Goal: Information Seeking & Learning: Learn about a topic

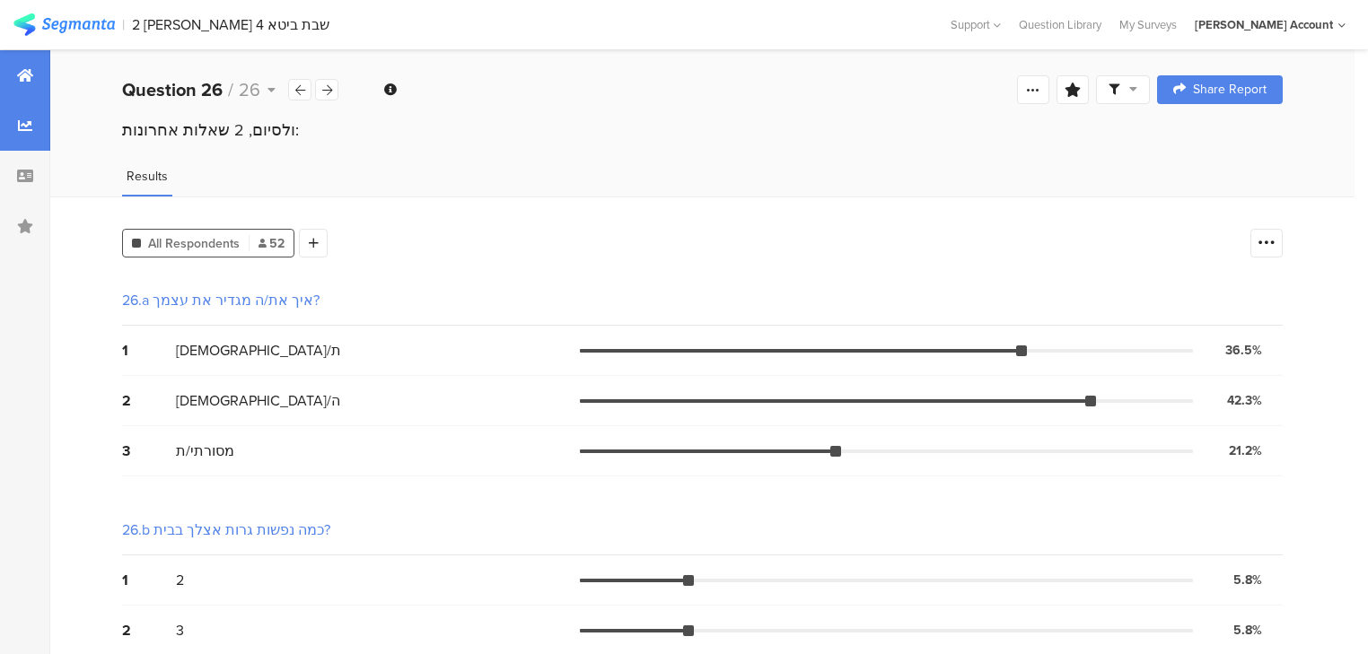
drag, startPoint x: 0, startPoint y: 0, endPoint x: 18, endPoint y: 79, distance: 81.0
click at [18, 79] on icon at bounding box center [25, 75] width 16 height 14
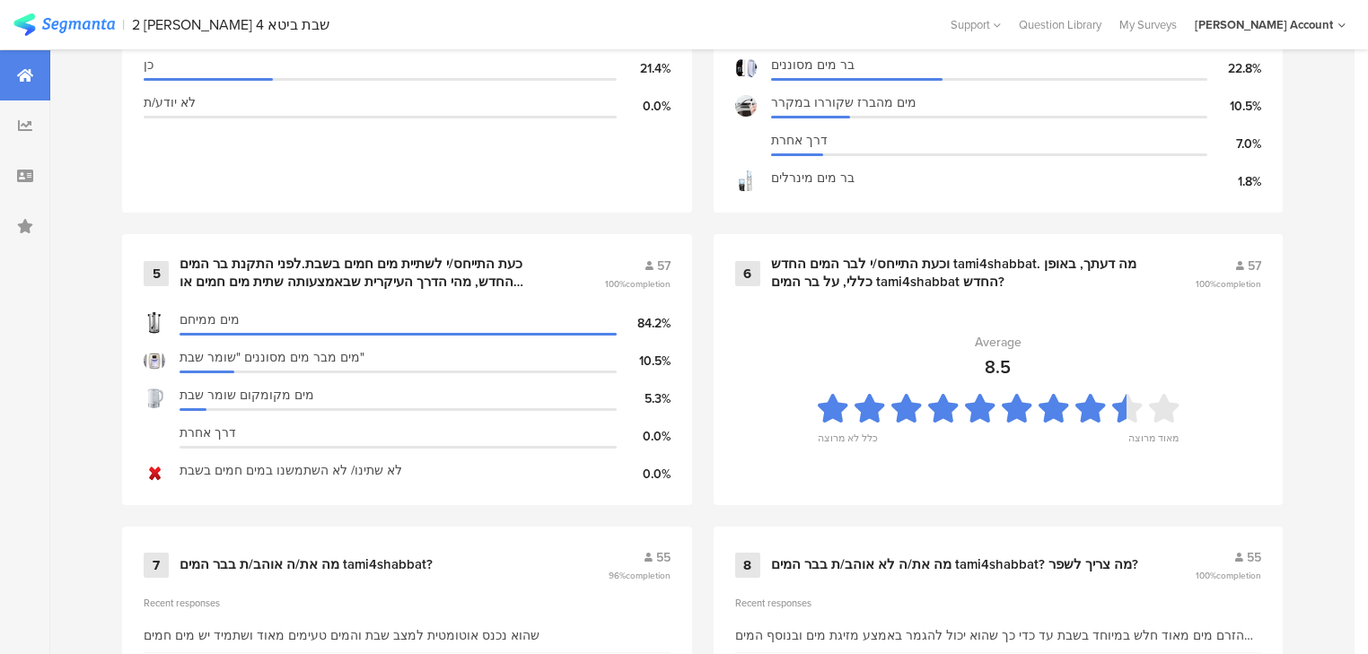
scroll to position [1292, 0]
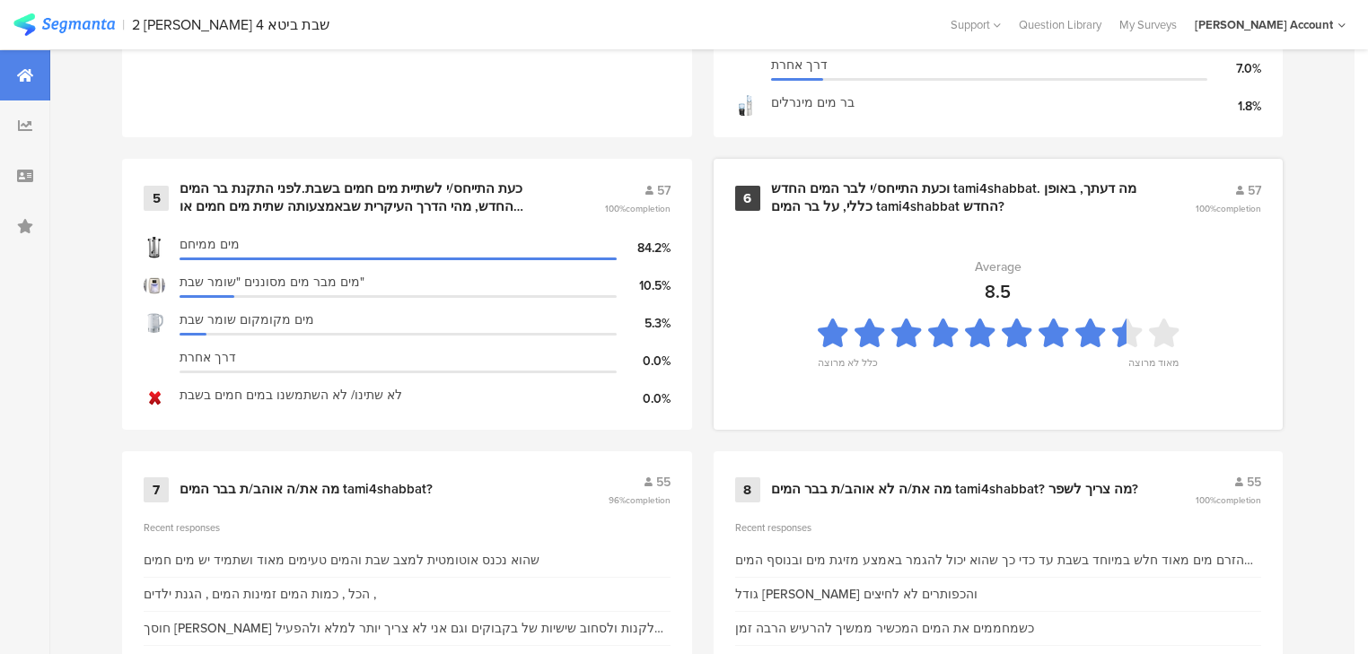
click at [860, 197] on div "וכעת התייחס/י לבר המים החדש tami4shabbat. מה דעתך, באופן כללי, על בר המים tami4…" at bounding box center [961, 197] width 381 height 35
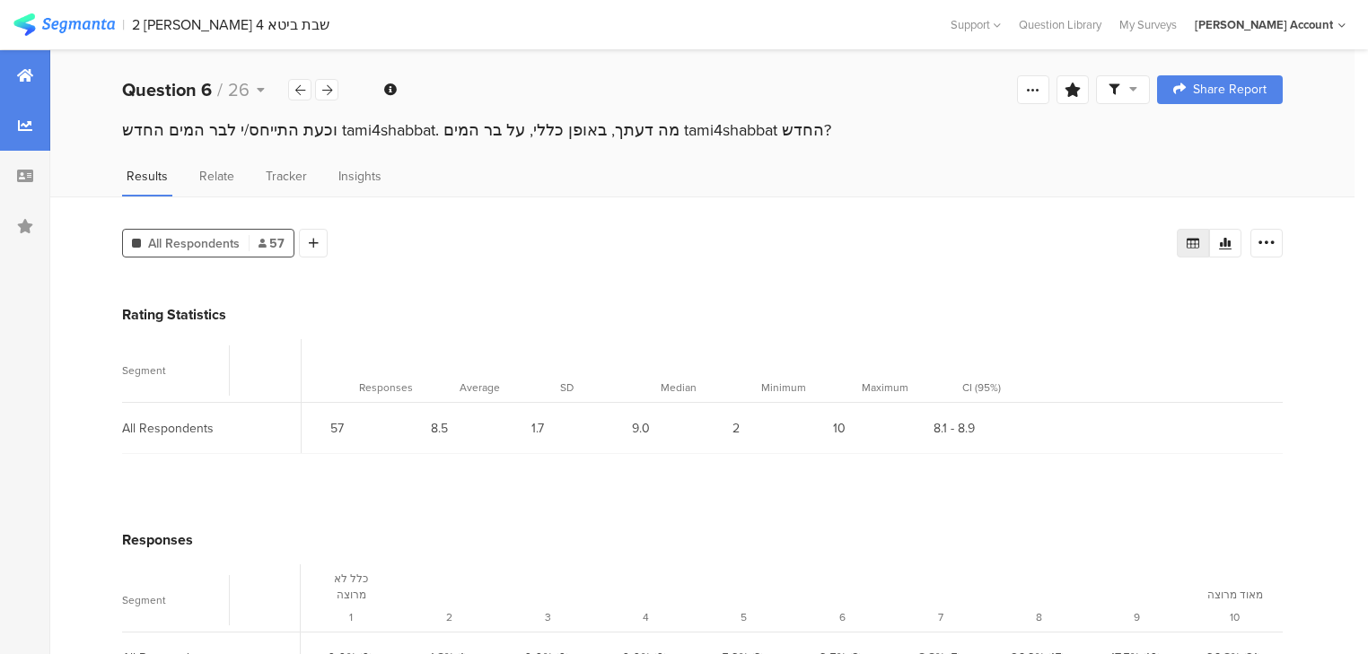
click at [31, 70] on icon at bounding box center [25, 75] width 16 height 14
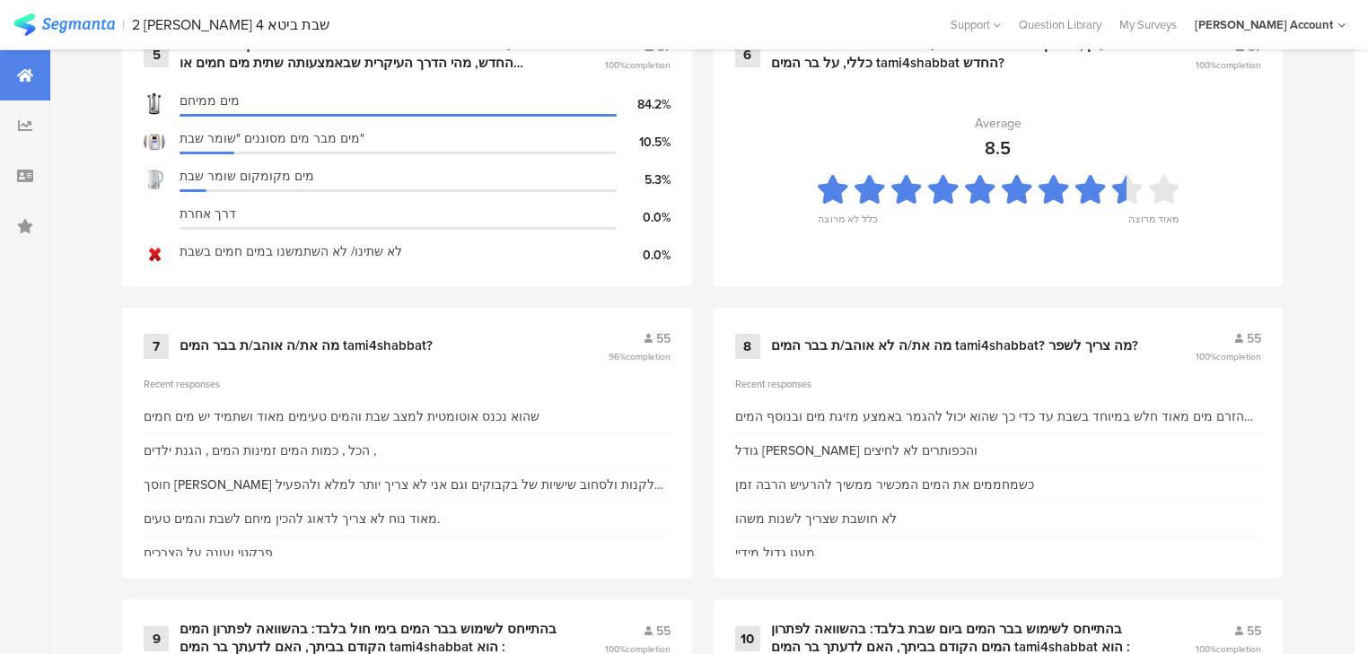
scroll to position [1508, 0]
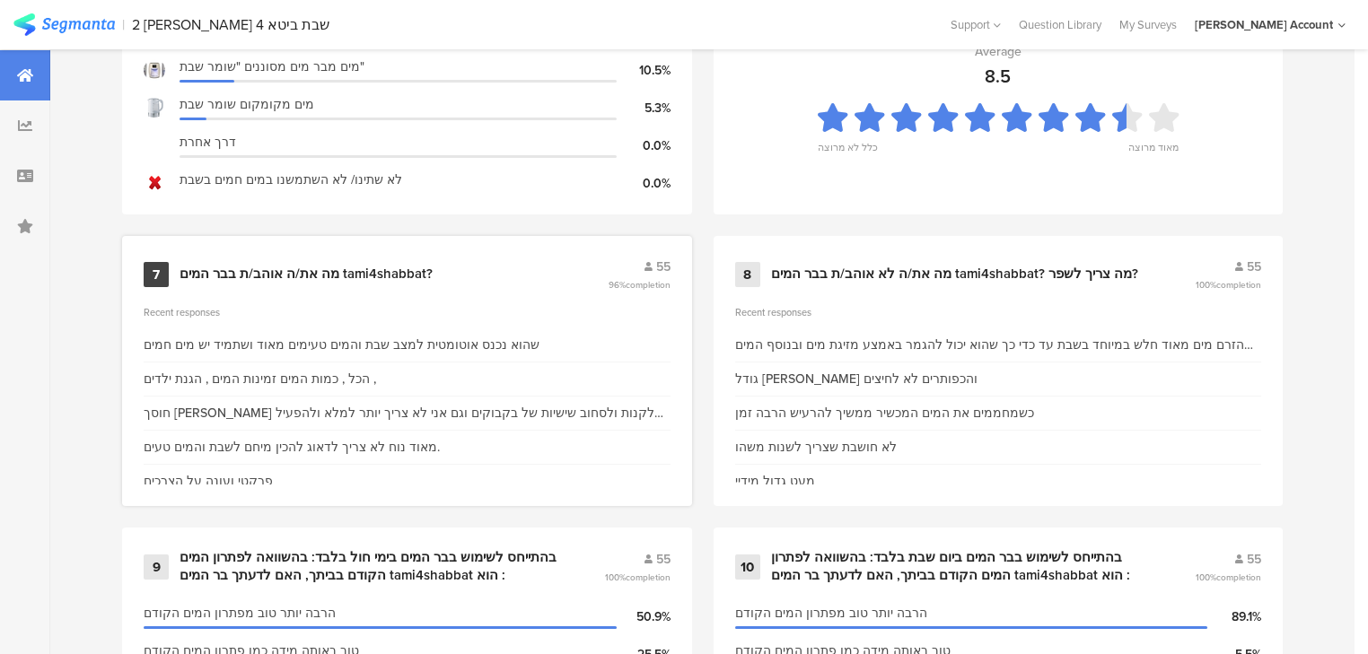
click at [317, 267] on div "מה את/ה אוהב/ת בבר המים tami4shabbat?" at bounding box center [305, 275] width 253 height 18
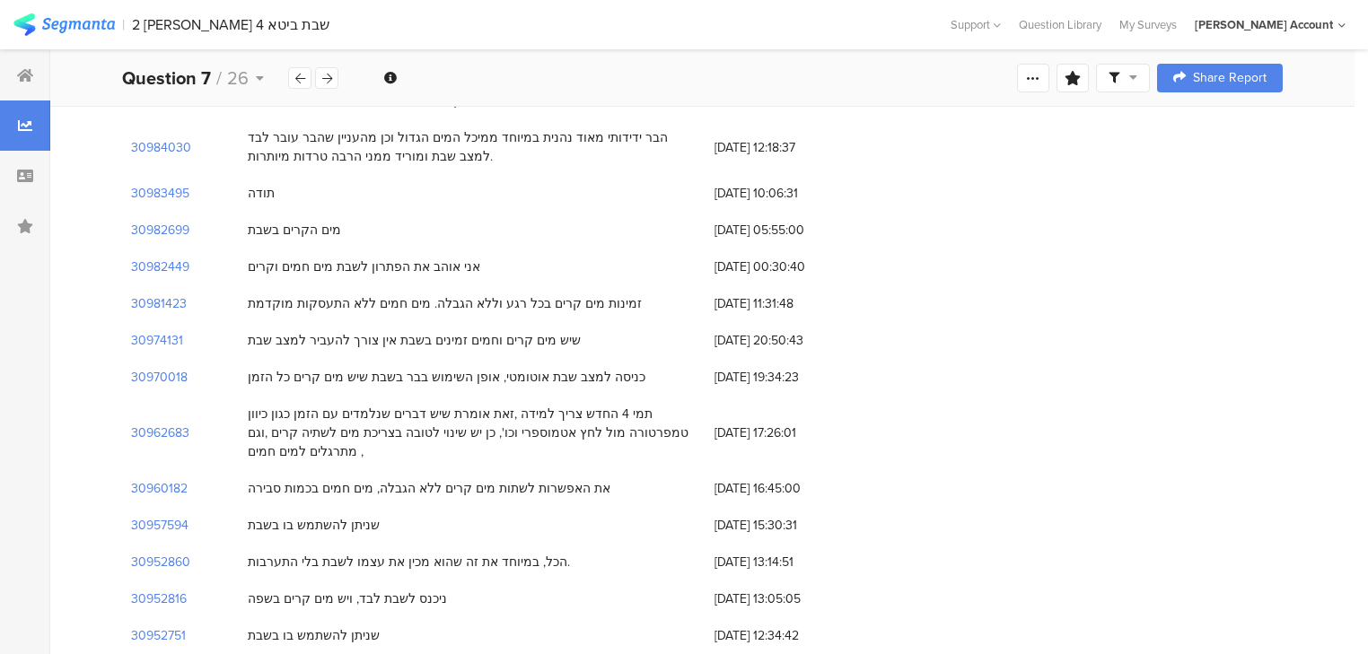
scroll to position [1983, 0]
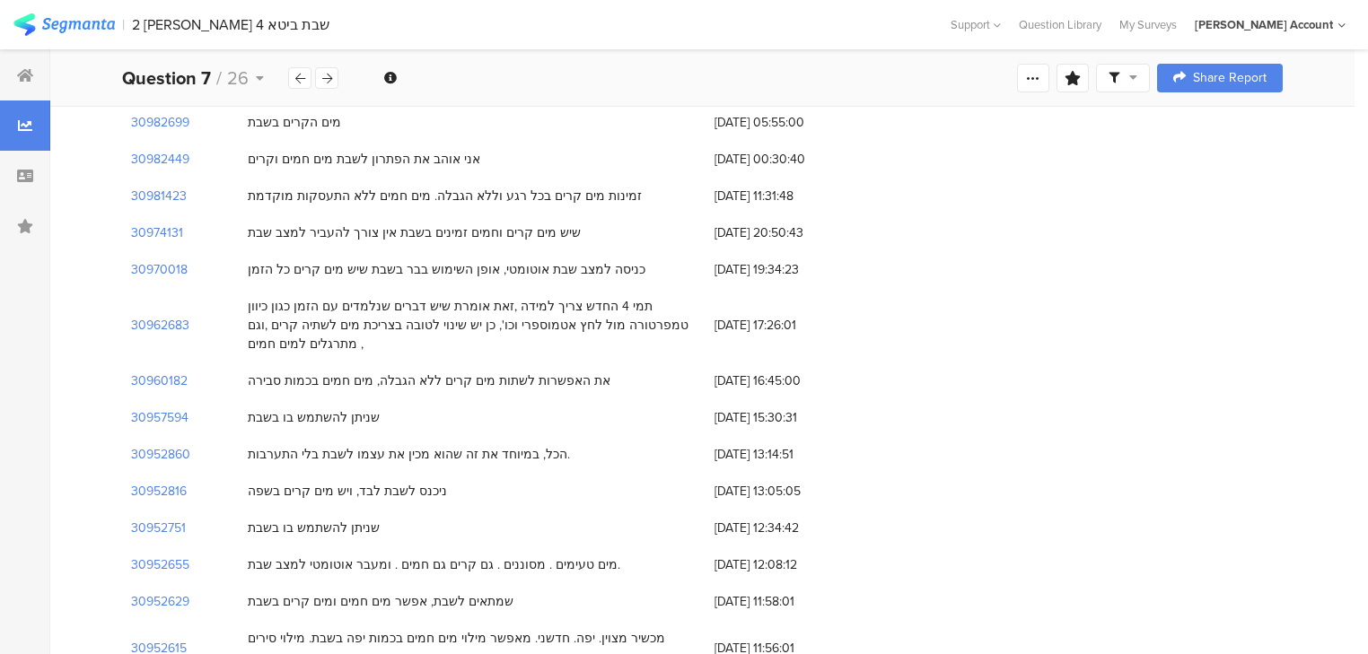
click at [324, 73] on icon at bounding box center [327, 79] width 10 height 12
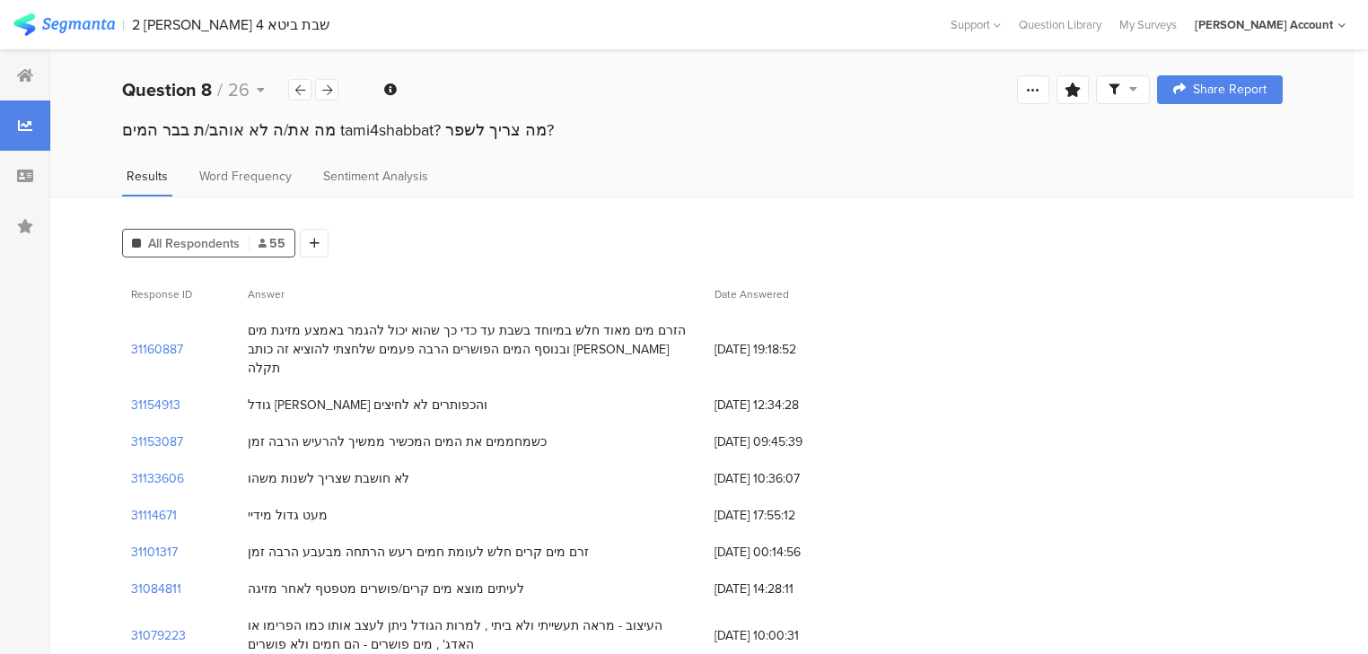
click at [219, 136] on div "מה את/ה לא אוהב/ת בבר המים tami4shabbat? מה צריך לשפר?" at bounding box center [702, 129] width 1160 height 23
copy section "מה את/ה לא אוהב/ת בבר המים tami4shabbat? מה צריך לשפר?"
click at [194, 90] on b "Question 8" at bounding box center [167, 89] width 90 height 27
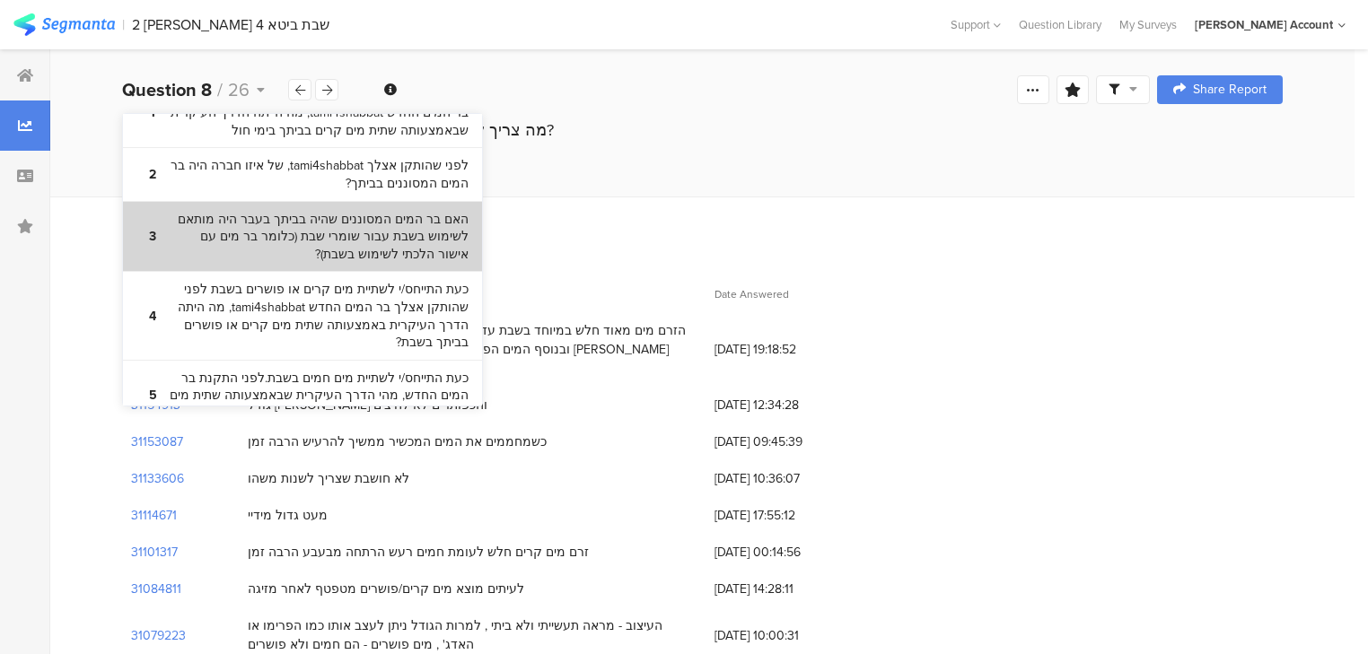
scroll to position [215, 0]
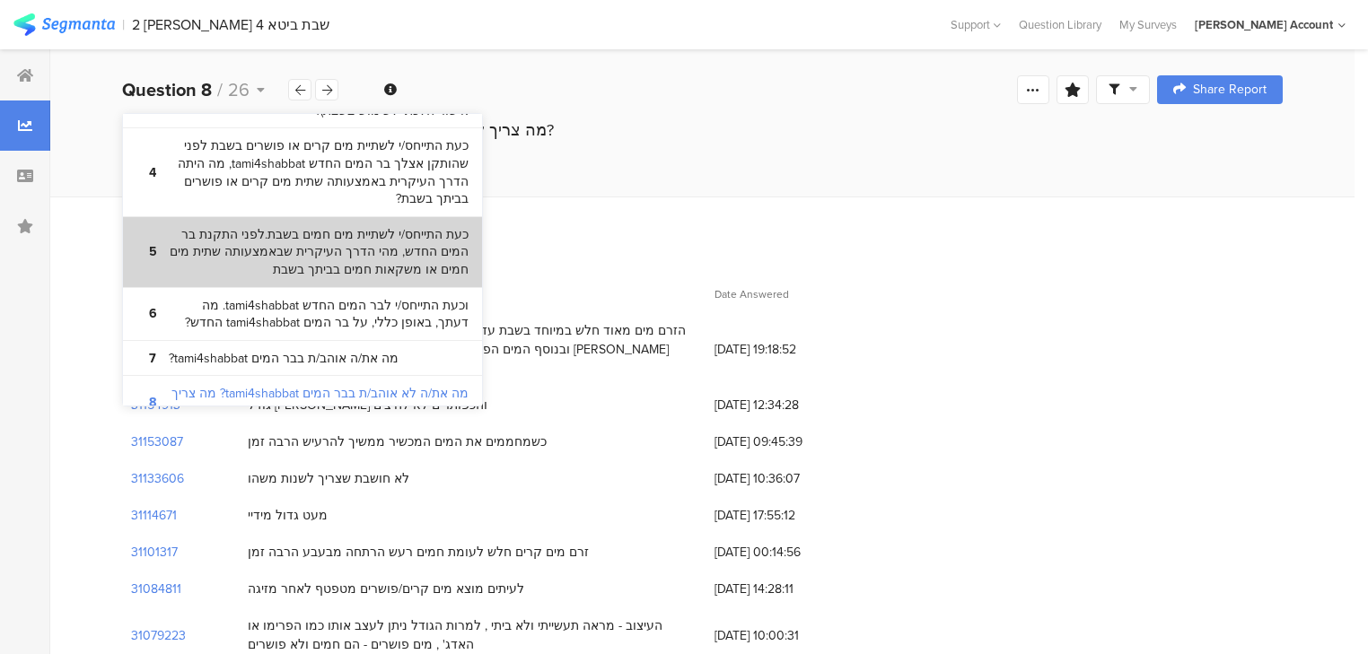
click at [276, 257] on bdi "כעת התייחס/י לשתיית מים חמים בשבת.לפני התקנת בר המים החדש, מהי הדרך העיקרית שבא…" at bounding box center [319, 252] width 300 height 53
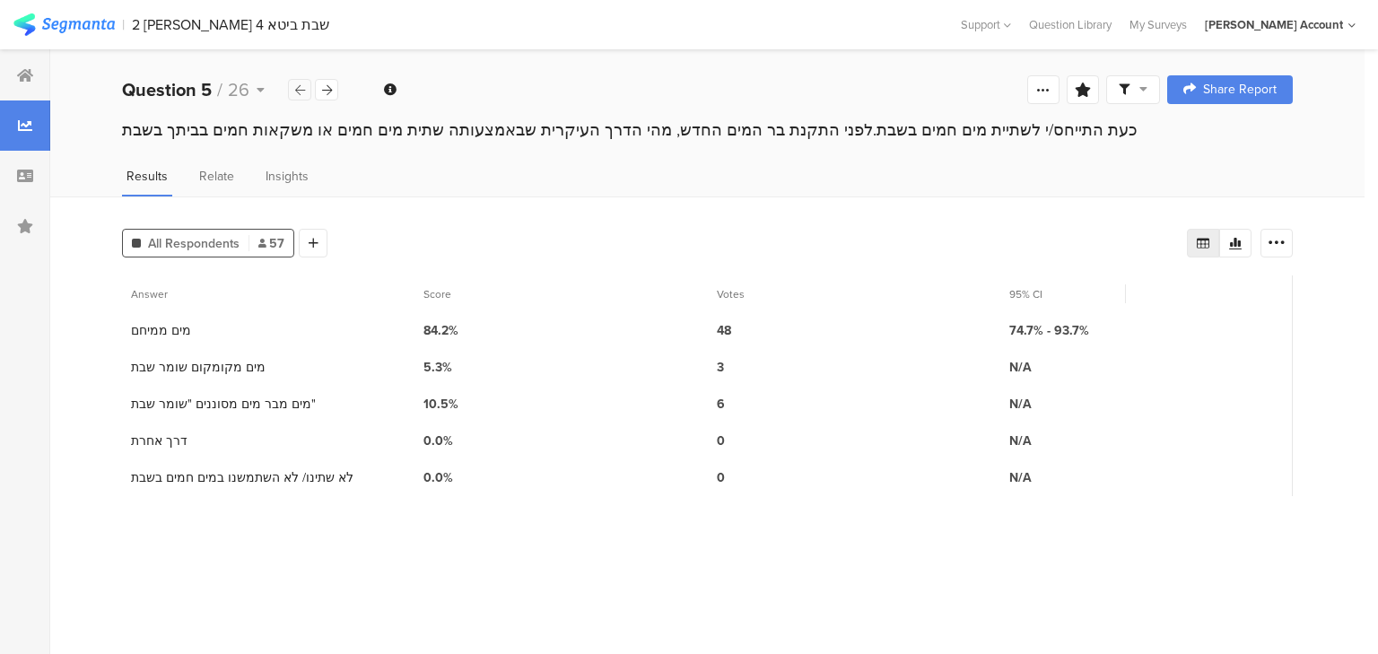
click at [302, 88] on icon at bounding box center [300, 90] width 10 height 12
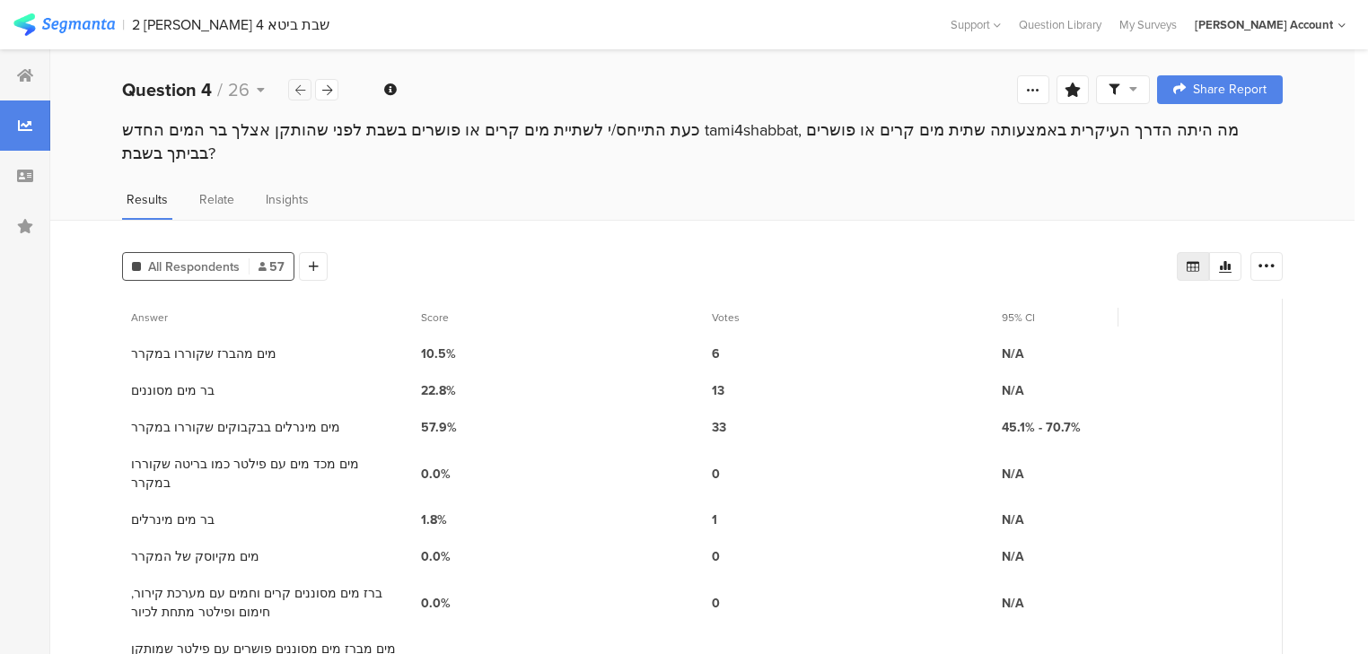
click at [302, 88] on icon at bounding box center [300, 90] width 10 height 12
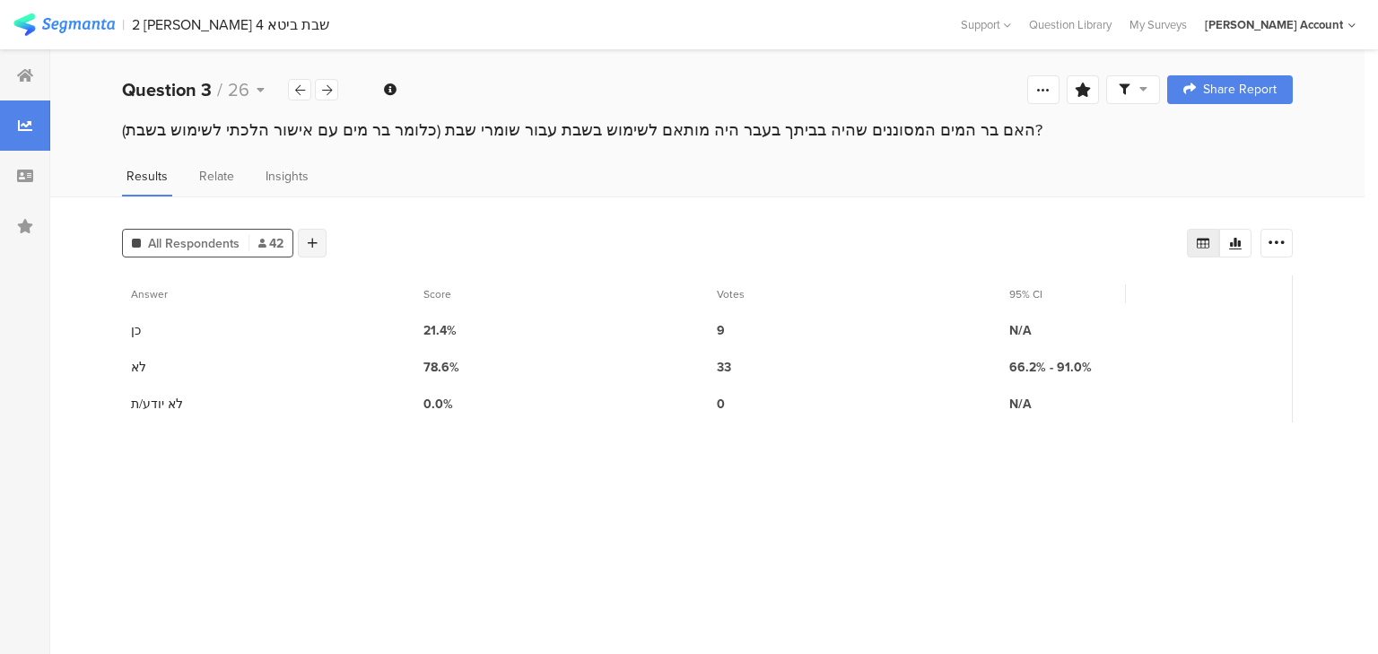
click at [316, 245] on icon at bounding box center [313, 243] width 10 height 13
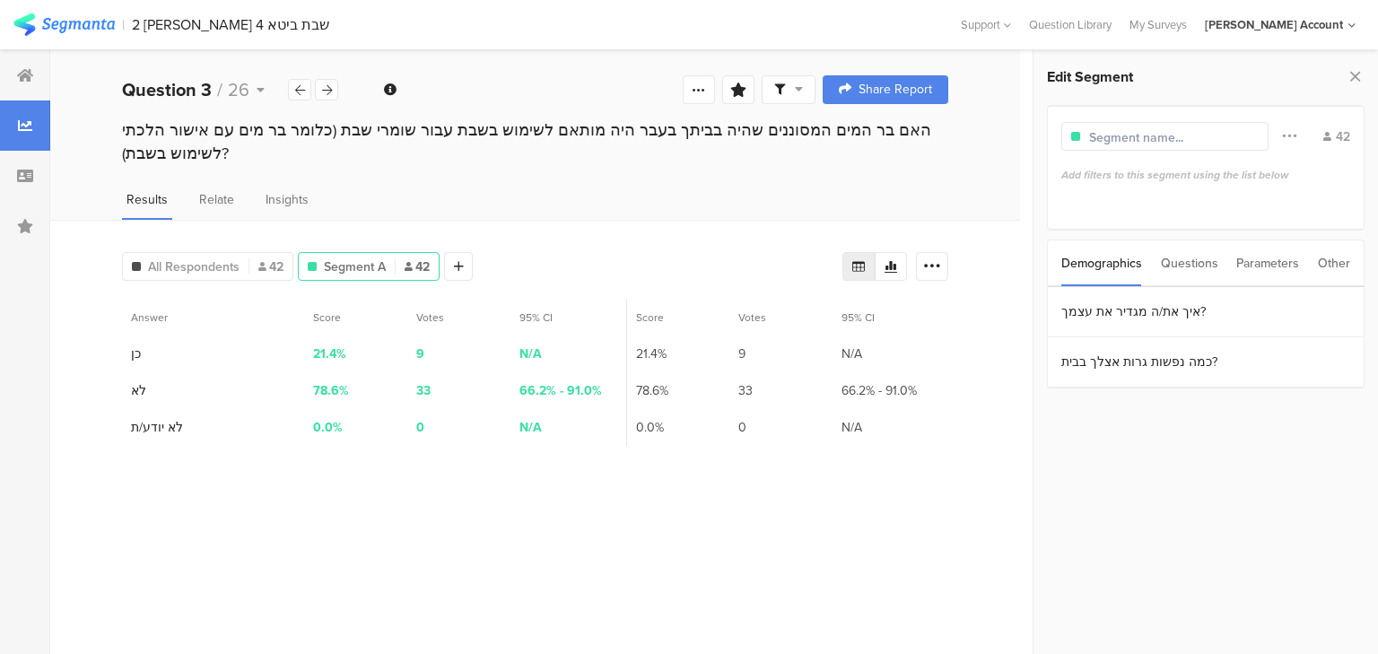
click at [1197, 268] on div "Questions" at bounding box center [1189, 264] width 57 height 46
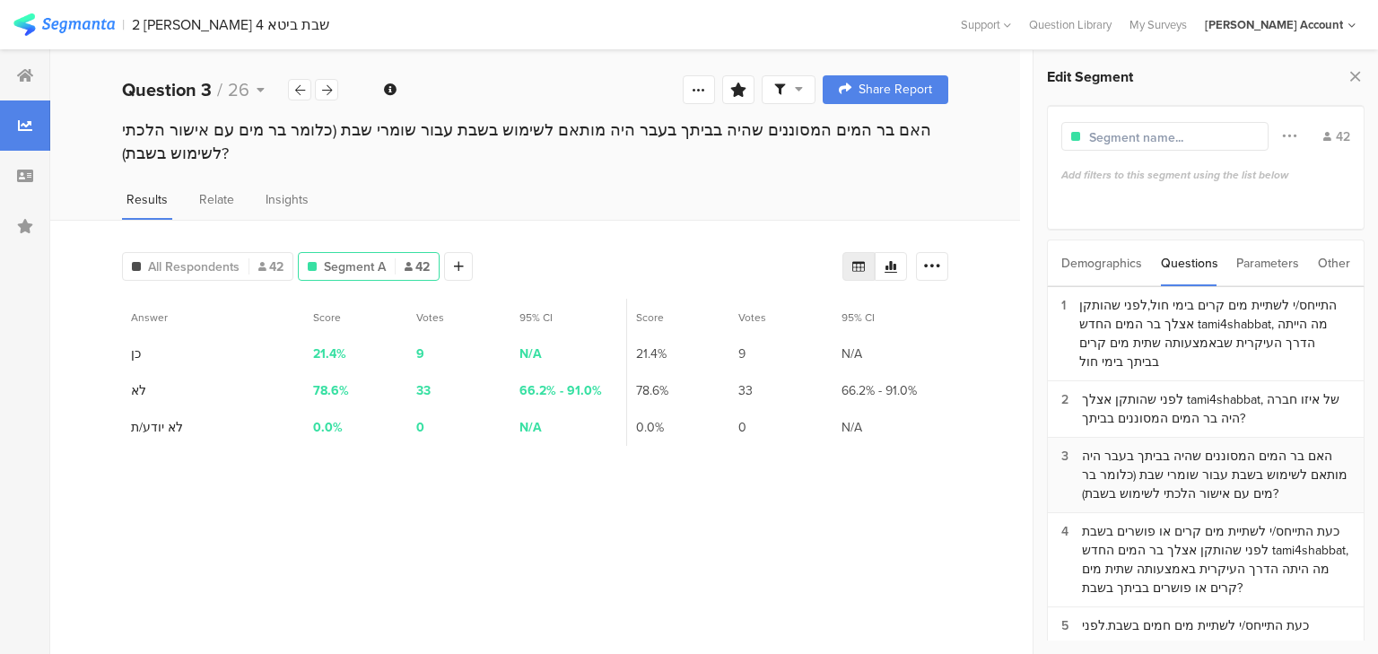
click at [1186, 475] on div "האם בר המים המסוננים שהיה בביתך בעבר היה מותאם לשימוש בשבת עבור שומרי שבת (כלומ…" at bounding box center [1216, 475] width 268 height 57
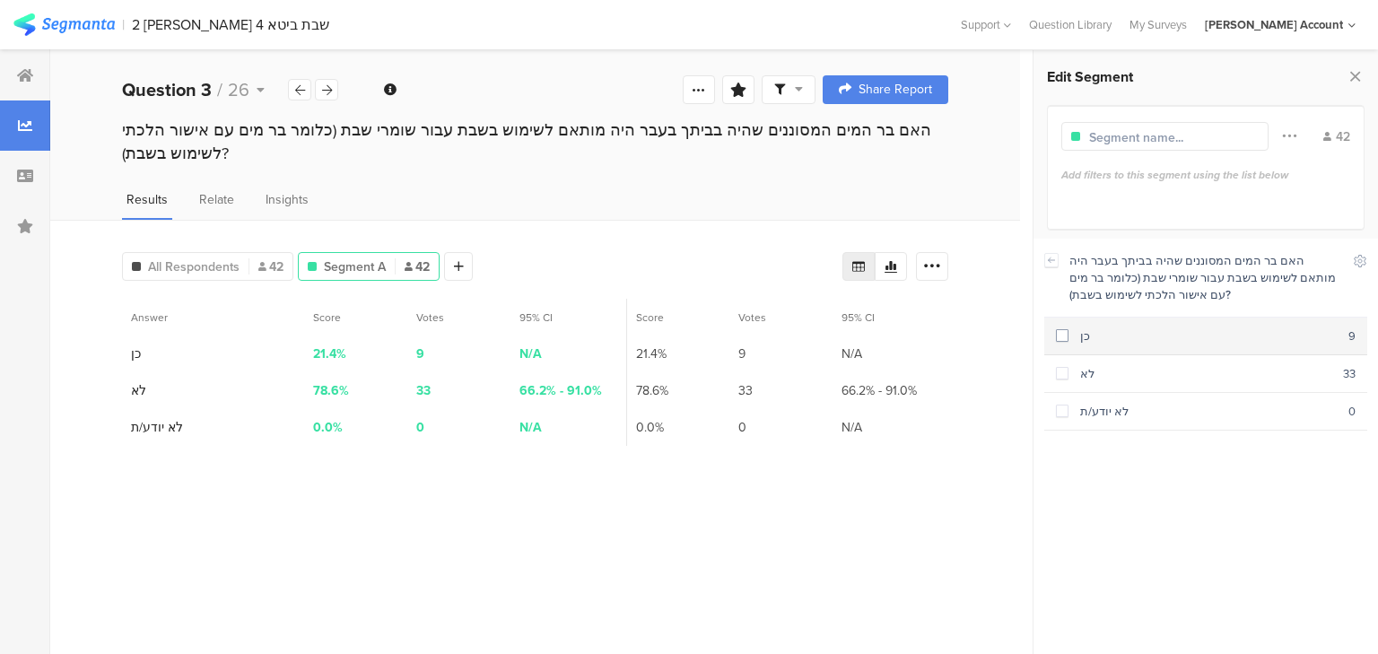
click at [1096, 336] on div "כן" at bounding box center [1209, 336] width 280 height 17
click at [301, 92] on icon at bounding box center [300, 90] width 10 height 12
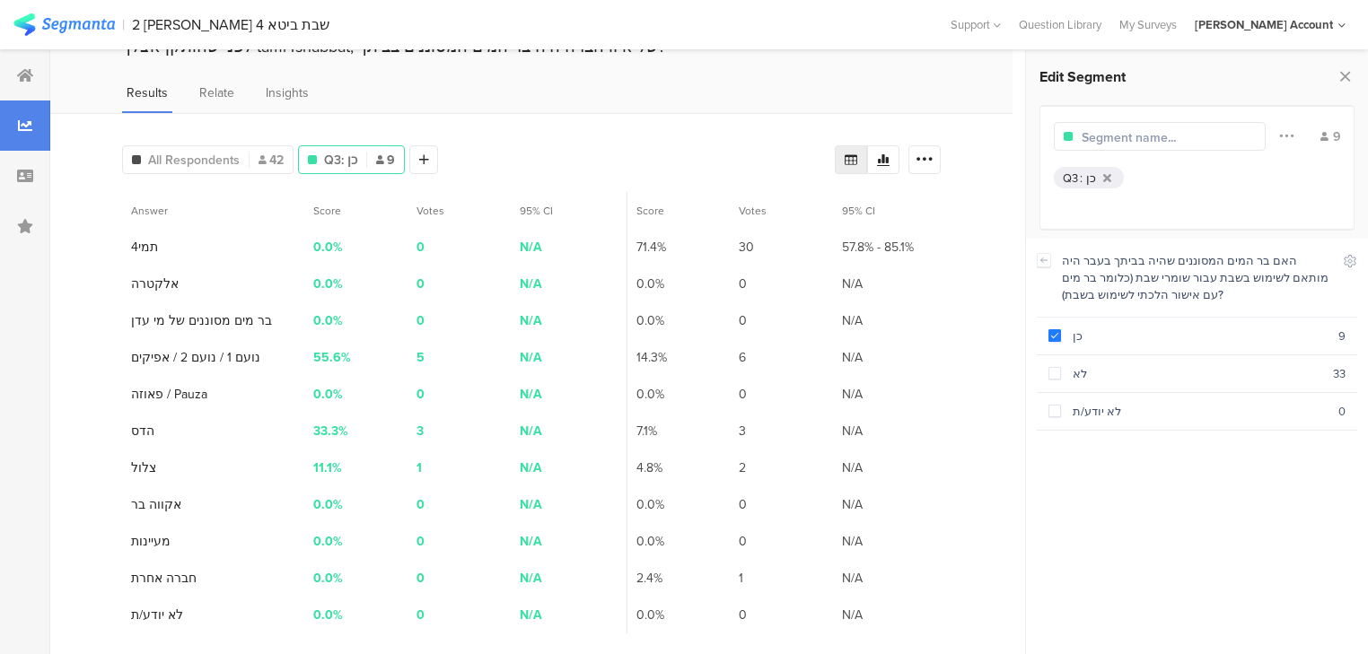
scroll to position [92, 0]
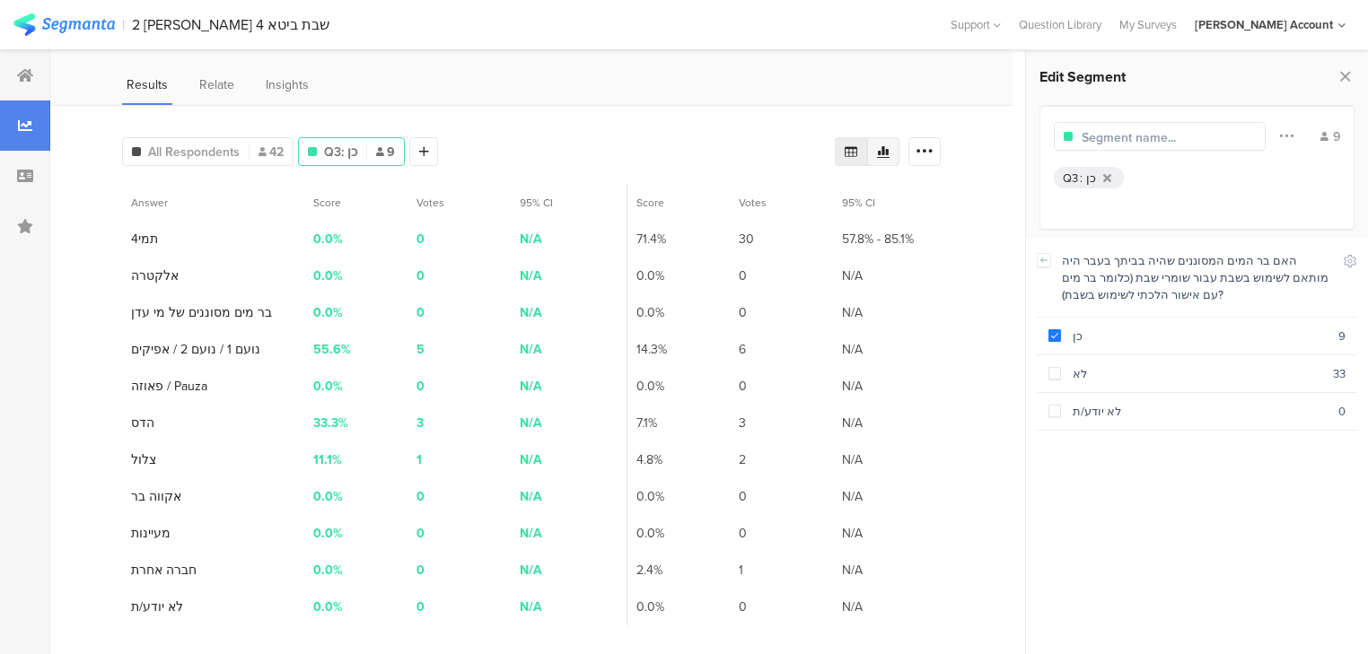
click at [889, 151] on icon at bounding box center [883, 152] width 13 height 12
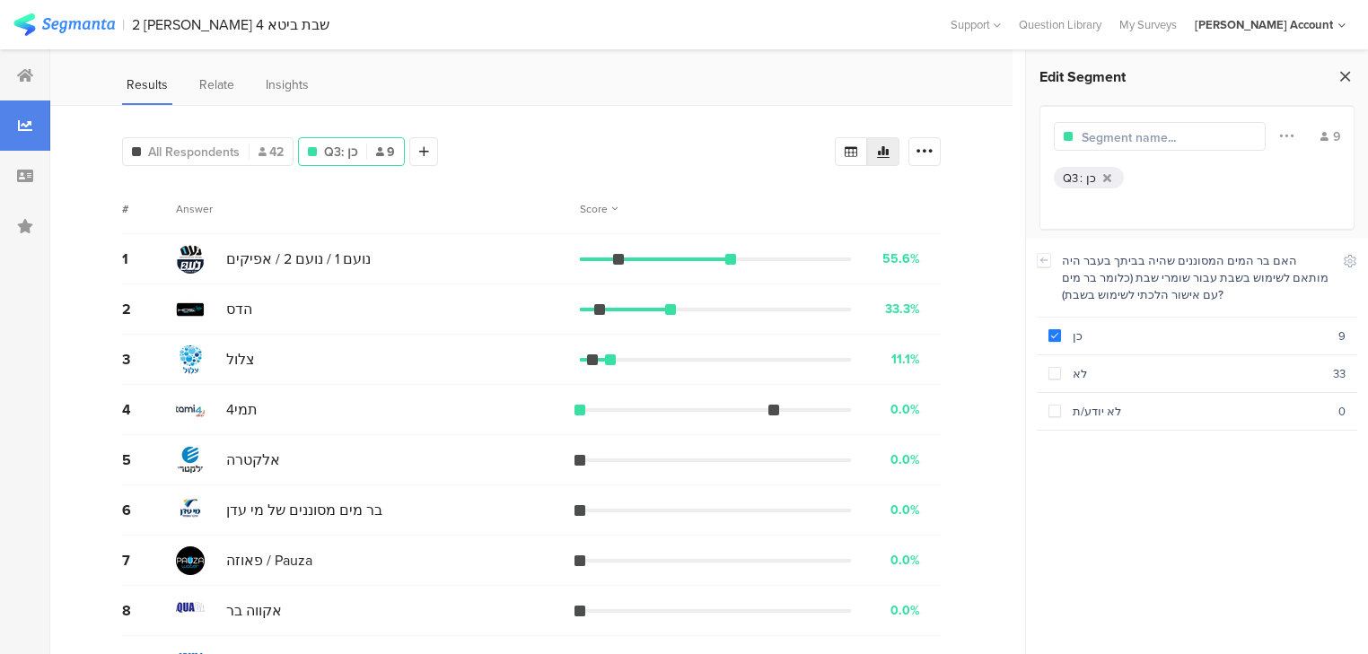
click at [1345, 83] on icon at bounding box center [1344, 76] width 19 height 25
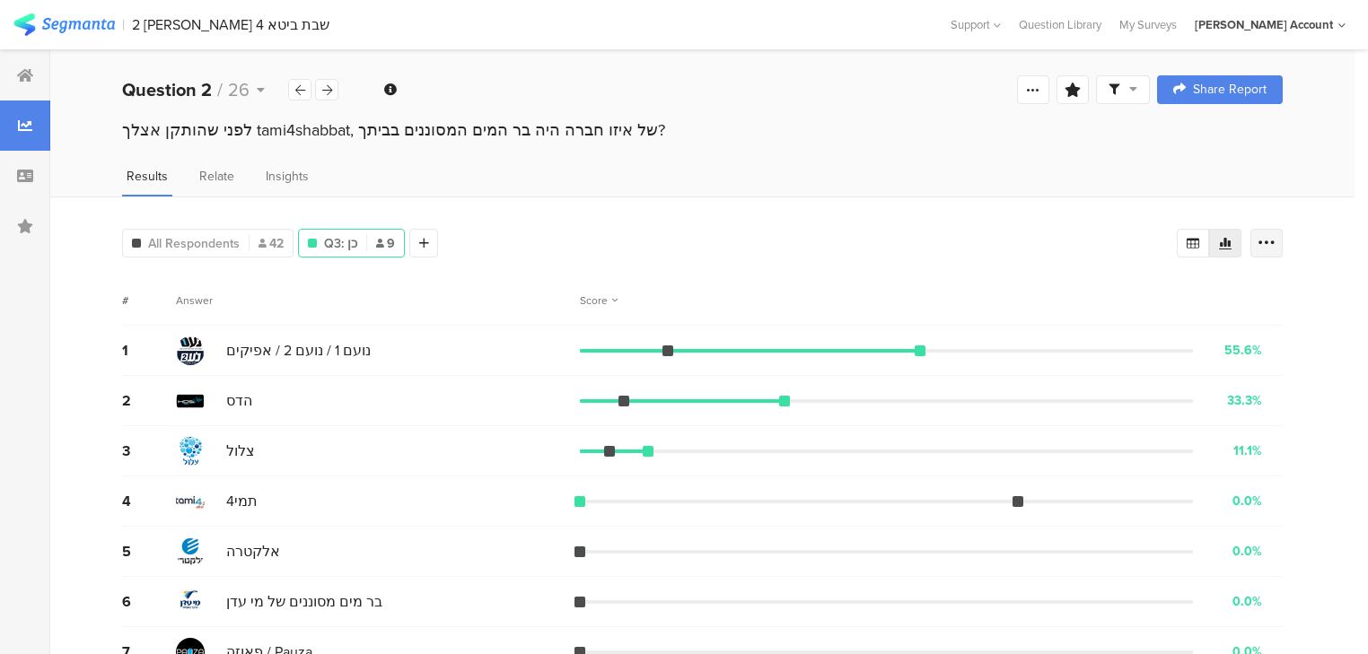
click at [1275, 246] on icon at bounding box center [1266, 243] width 18 height 18
click at [1267, 334] on span at bounding box center [1264, 331] width 27 height 14
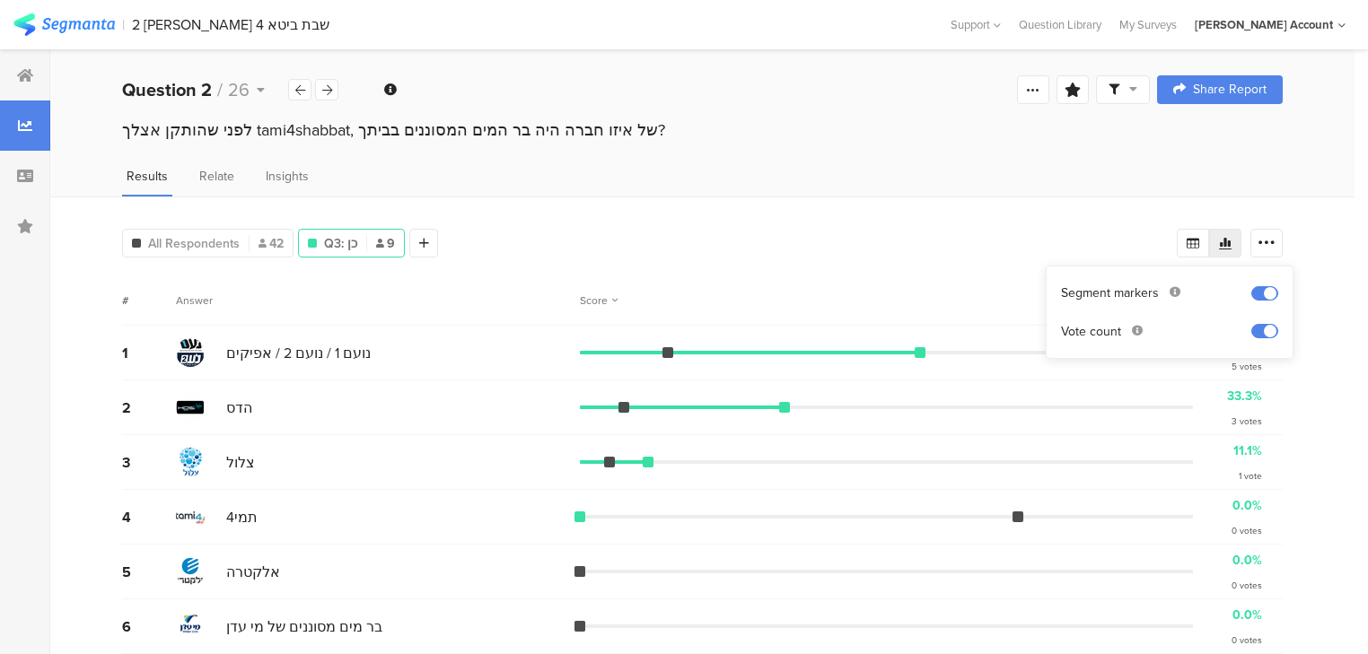
click at [1092, 445] on div "3 צלול 11.1% 1 vote" at bounding box center [702, 462] width 1160 height 55
click at [412, 313] on icon at bounding box center [408, 314] width 37 height 30
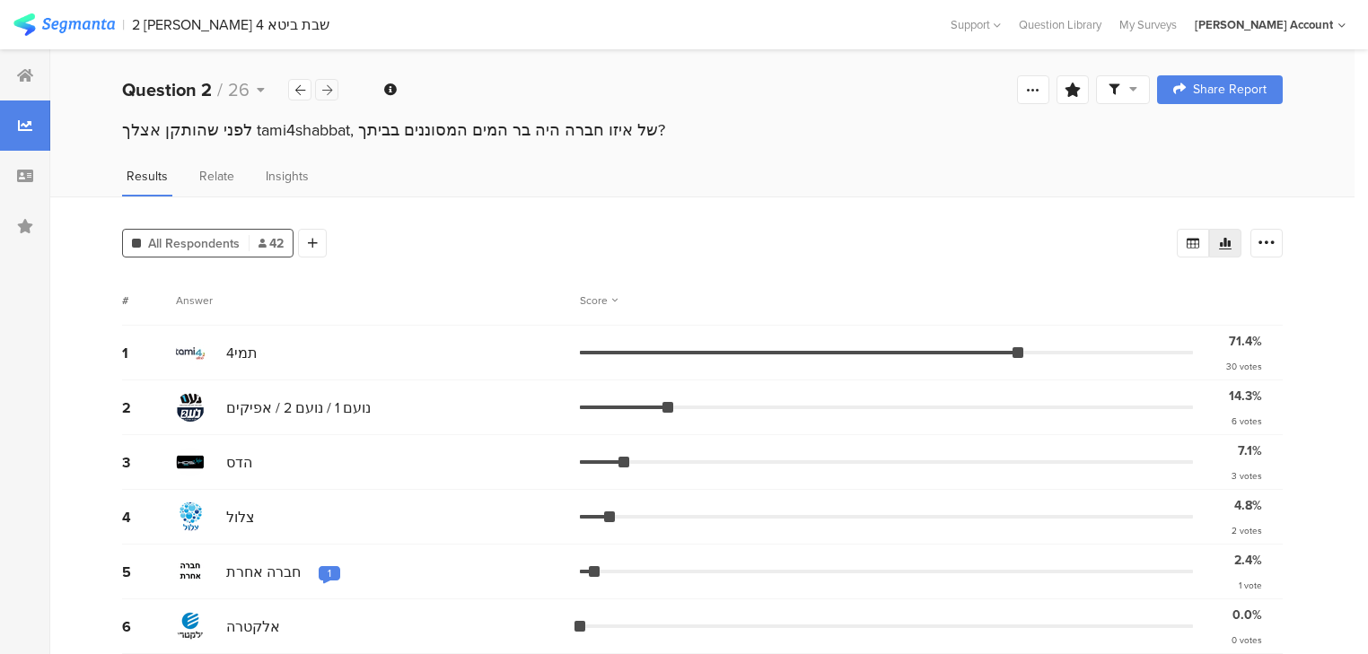
click at [325, 84] on icon at bounding box center [327, 90] width 10 height 12
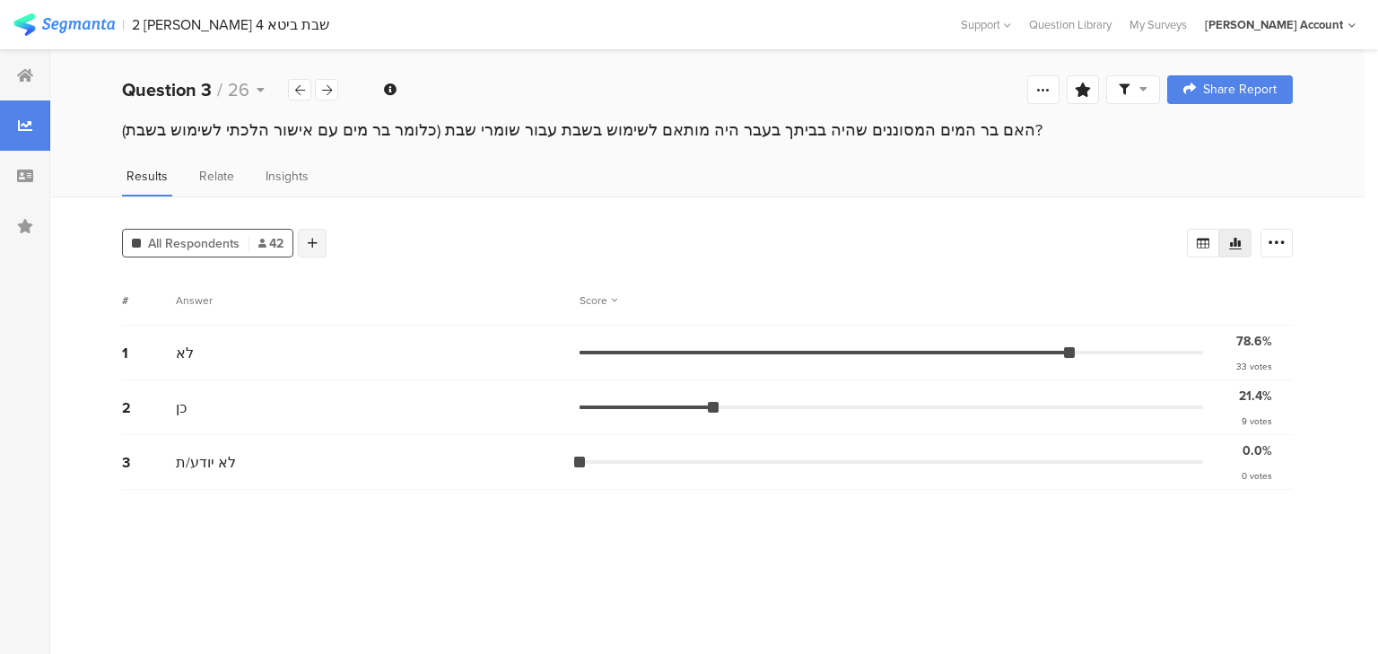
click at [312, 239] on icon at bounding box center [313, 243] width 10 height 13
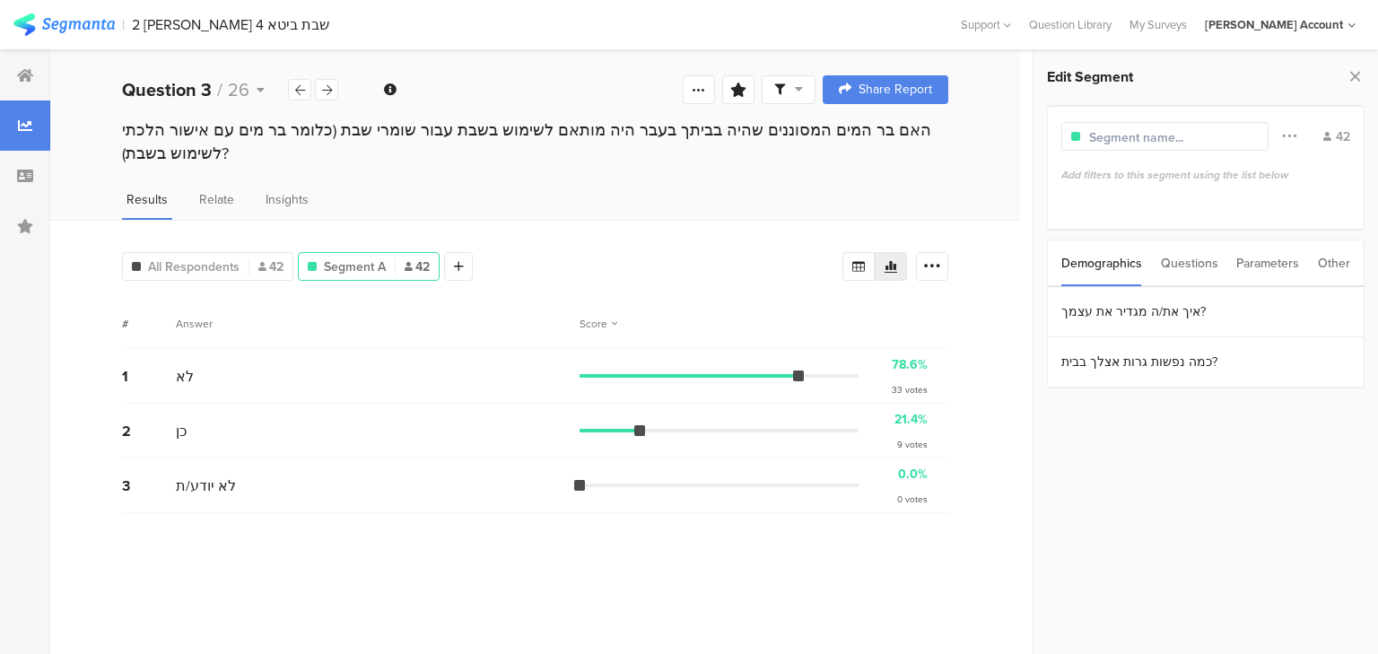
click at [1203, 255] on div "Questions" at bounding box center [1189, 264] width 57 height 46
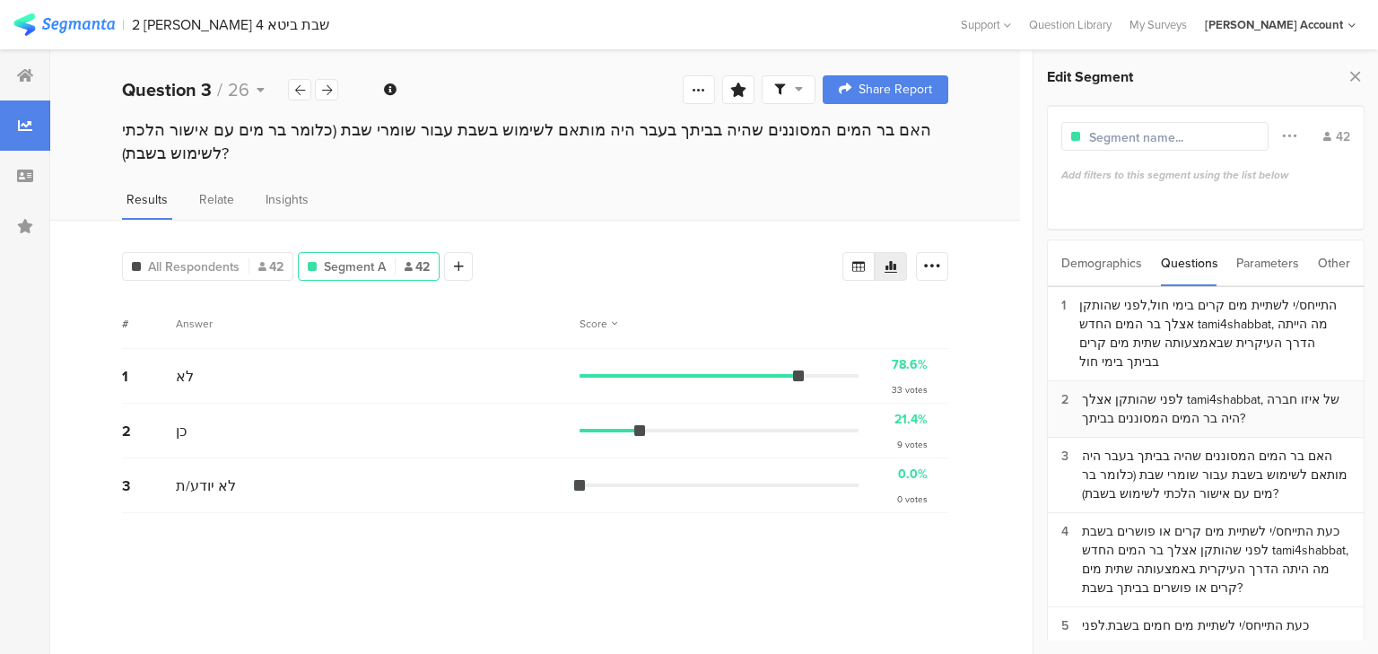
click at [1150, 413] on div "לפני שהותקן אצלך tami4shabbat, של איזו חברה היה בר המים המסוננים בביתך?" at bounding box center [1216, 409] width 268 height 38
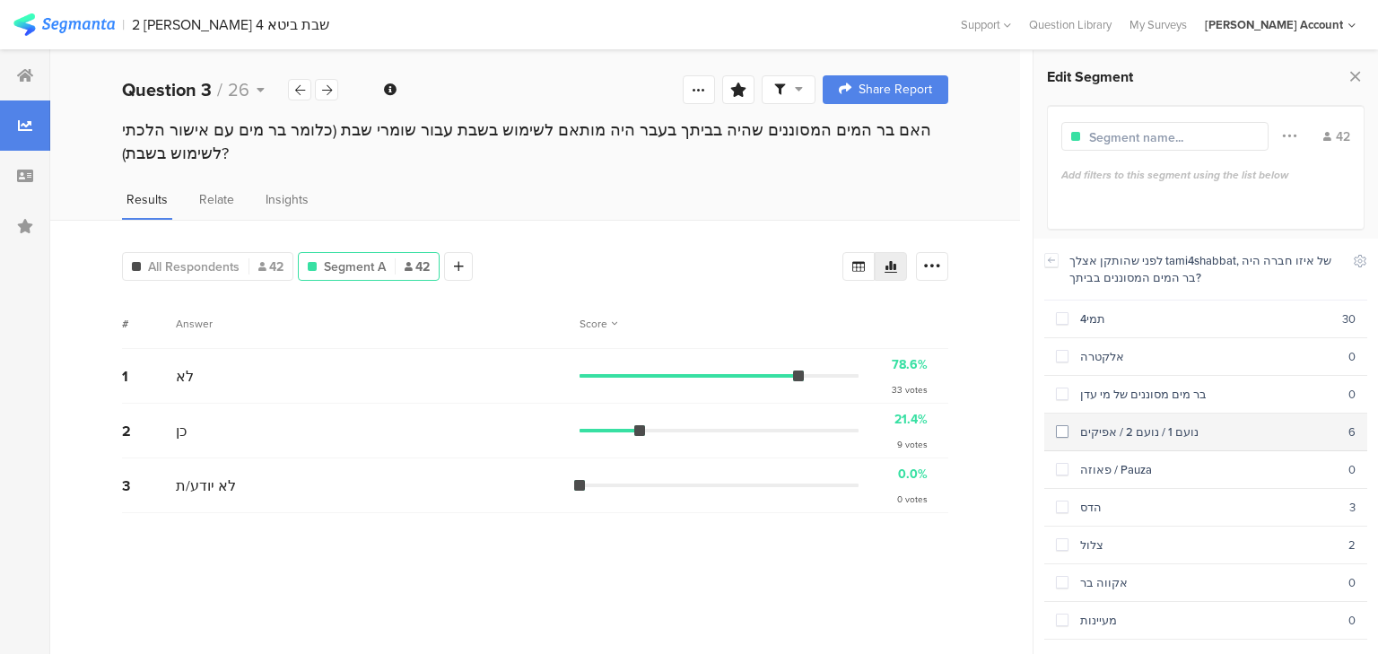
click at [1147, 433] on div "נועם 1 / נועם 2 / אפיקים" at bounding box center [1209, 432] width 280 height 17
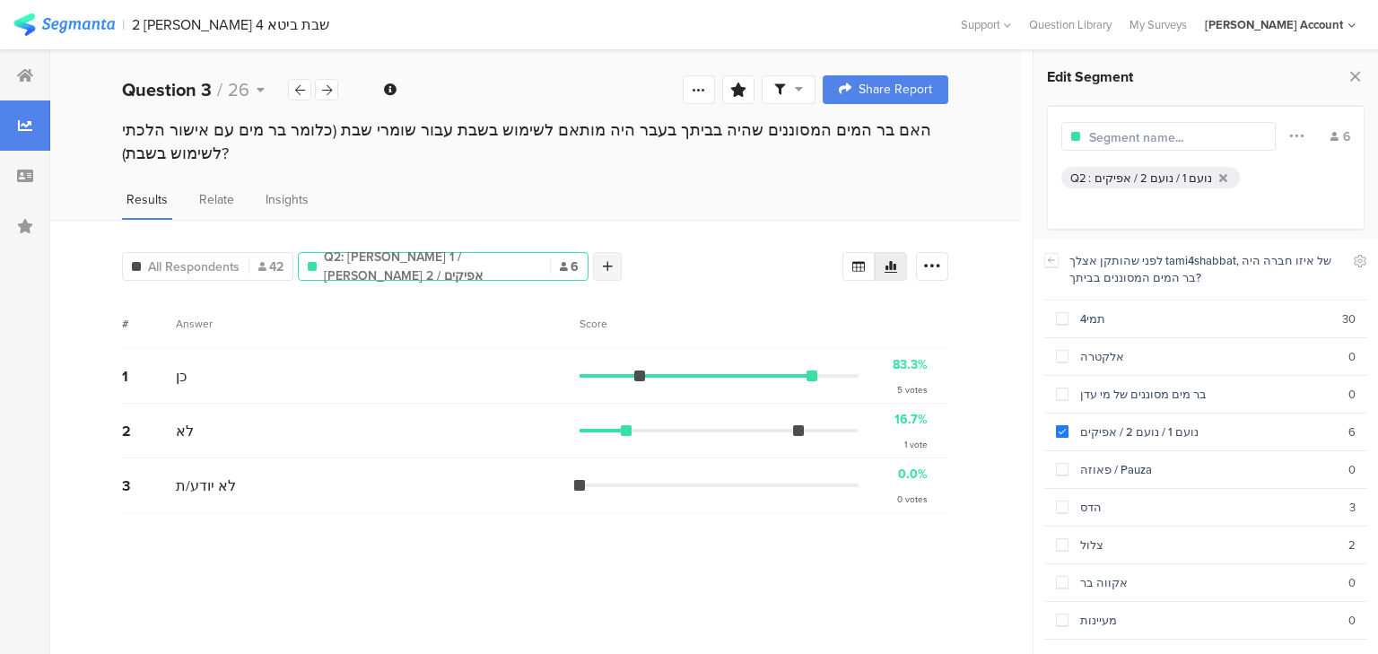
drag, startPoint x: 503, startPoint y: 253, endPoint x: 538, endPoint y: 265, distance: 37.7
click at [603, 265] on icon at bounding box center [608, 266] width 10 height 13
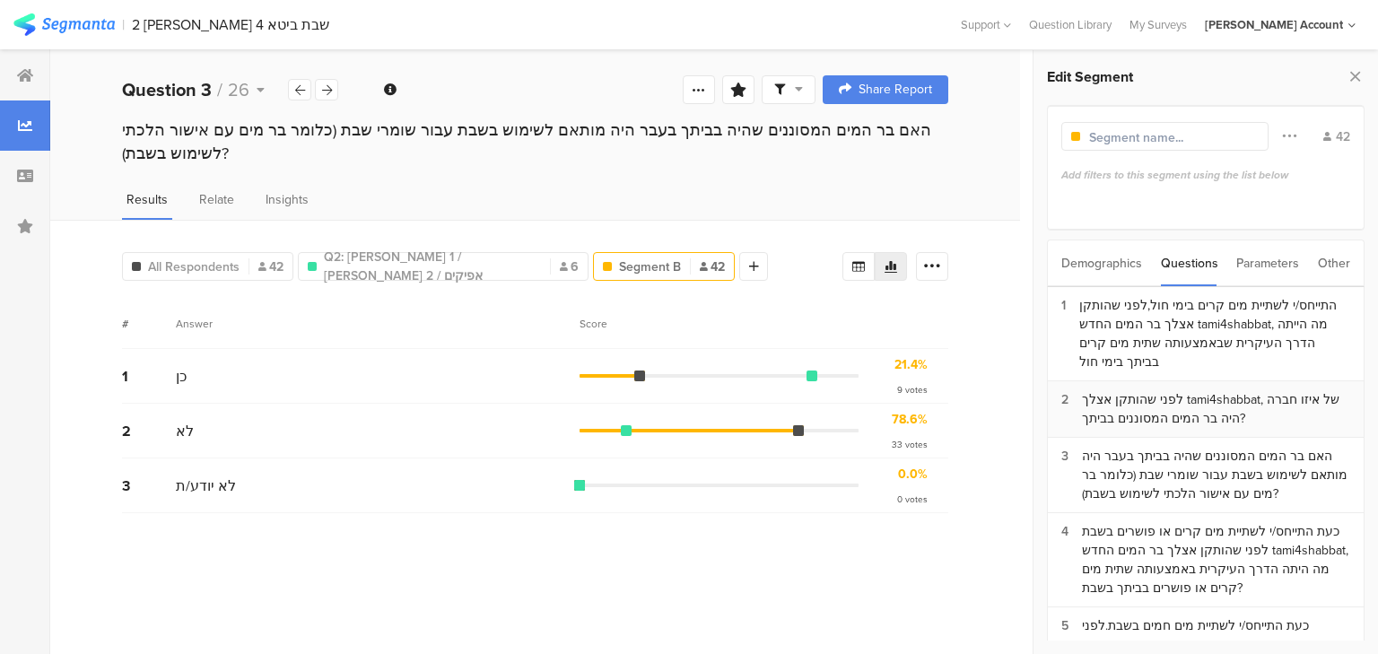
click at [1136, 400] on div "לפני שהותקן אצלך tami4shabbat, של איזו חברה היה בר המים המסוננים בביתך?" at bounding box center [1216, 409] width 268 height 38
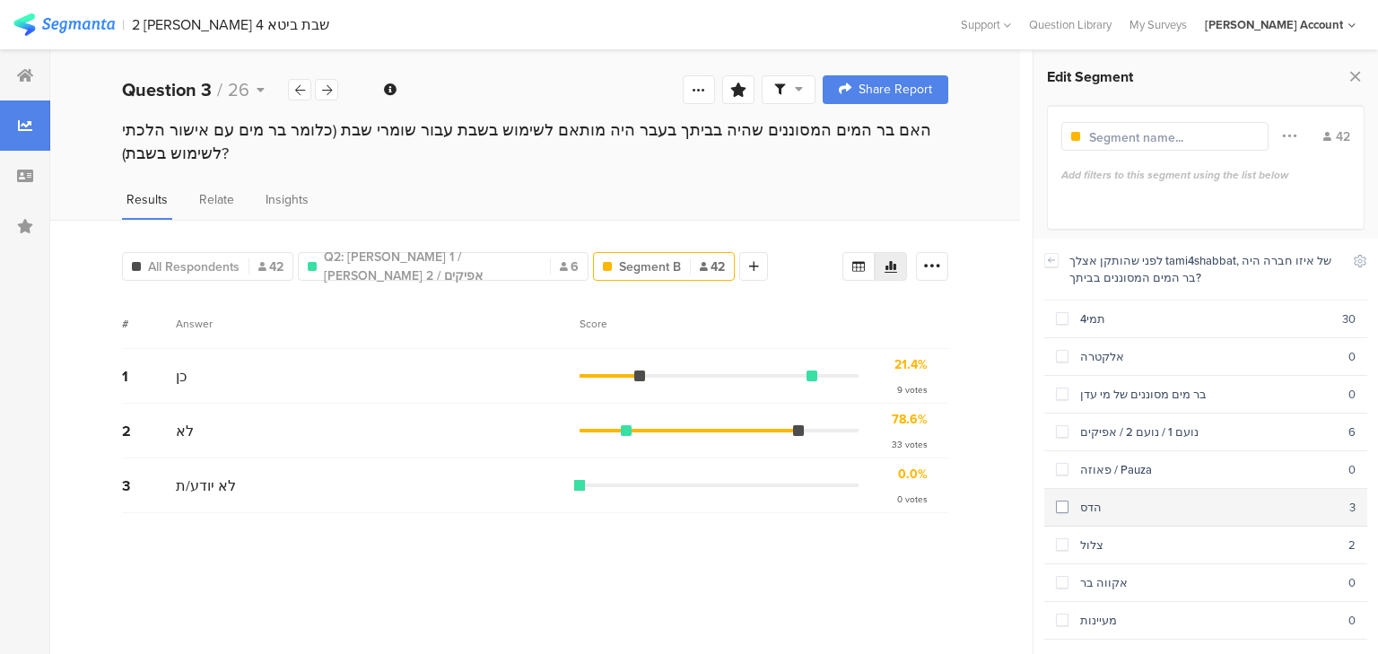
click at [1102, 512] on section "[PERSON_NAME] 3" at bounding box center [1206, 508] width 323 height 38
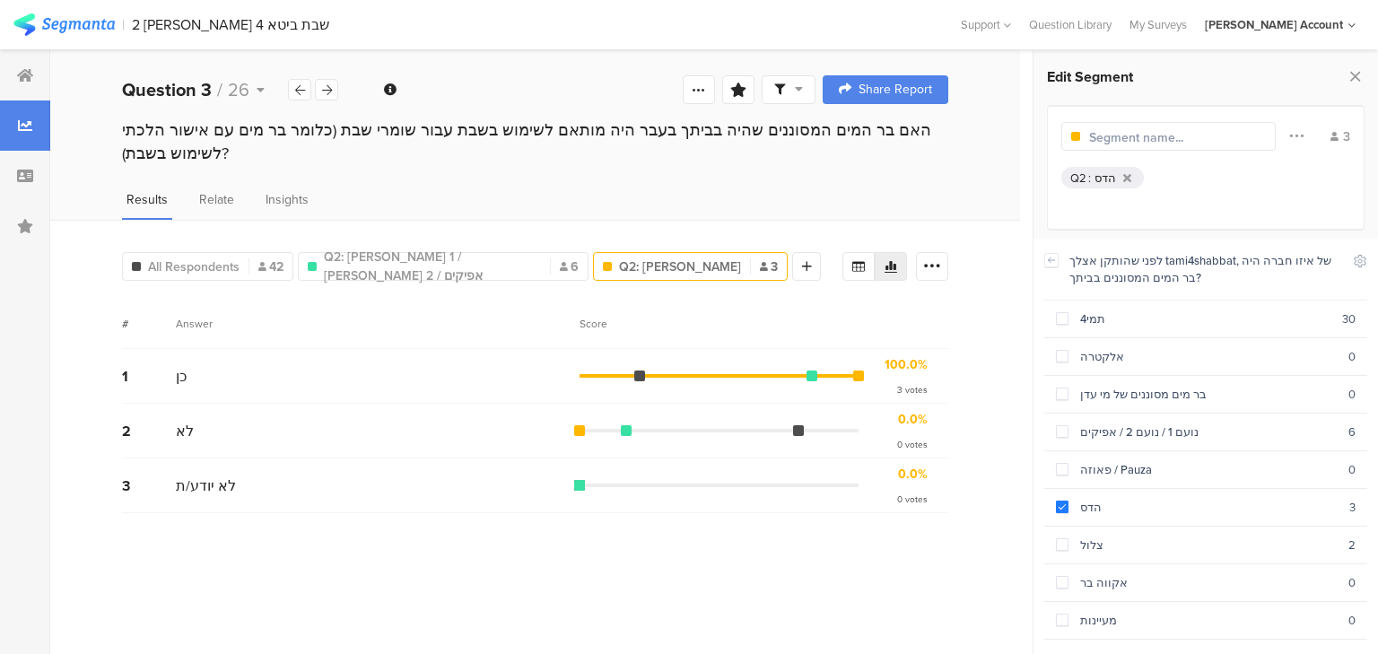
drag, startPoint x: 660, startPoint y: 264, endPoint x: 779, endPoint y: 328, distance: 135.7
click at [802, 264] on icon at bounding box center [807, 266] width 10 height 13
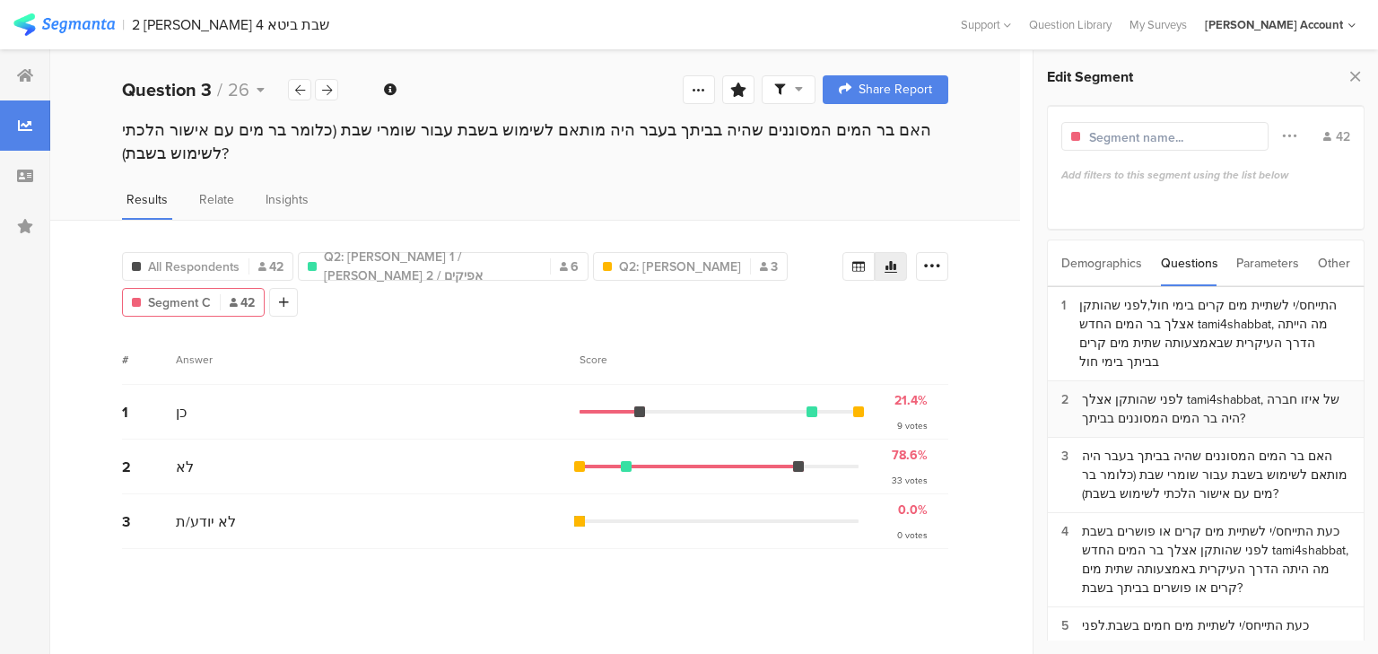
click at [1152, 407] on div "לפני שהותקן אצלך tami4shabbat, של איזו חברה היה בר המים המסוננים בביתך?" at bounding box center [1216, 409] width 268 height 38
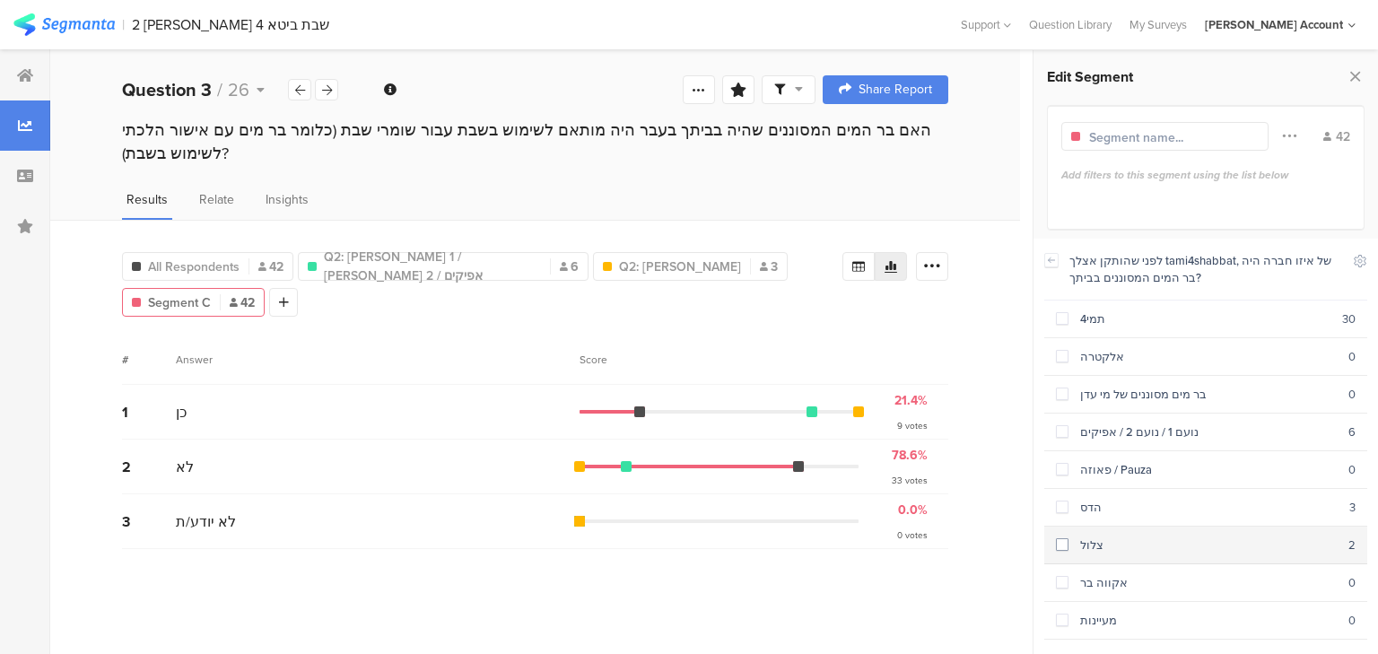
click at [1135, 544] on div "צלול" at bounding box center [1209, 545] width 280 height 17
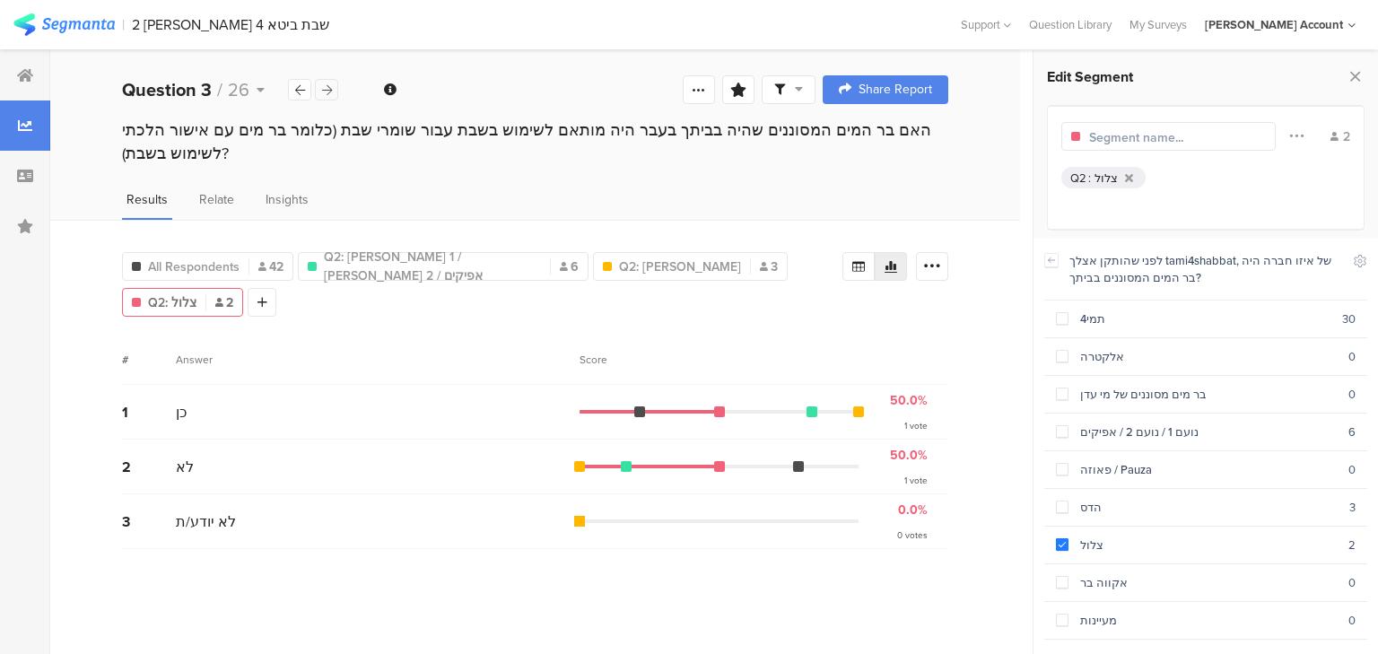
click at [328, 91] on icon at bounding box center [327, 90] width 10 height 12
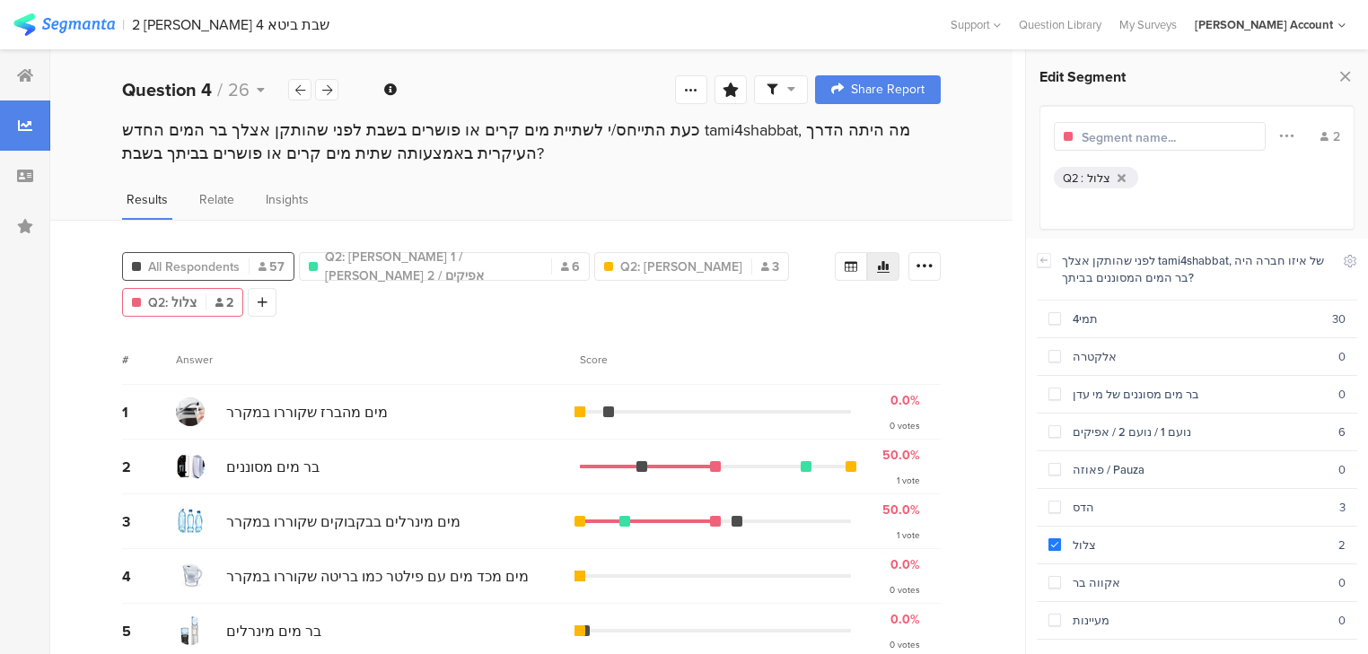
click at [193, 261] on span "All Respondents" at bounding box center [194, 267] width 92 height 19
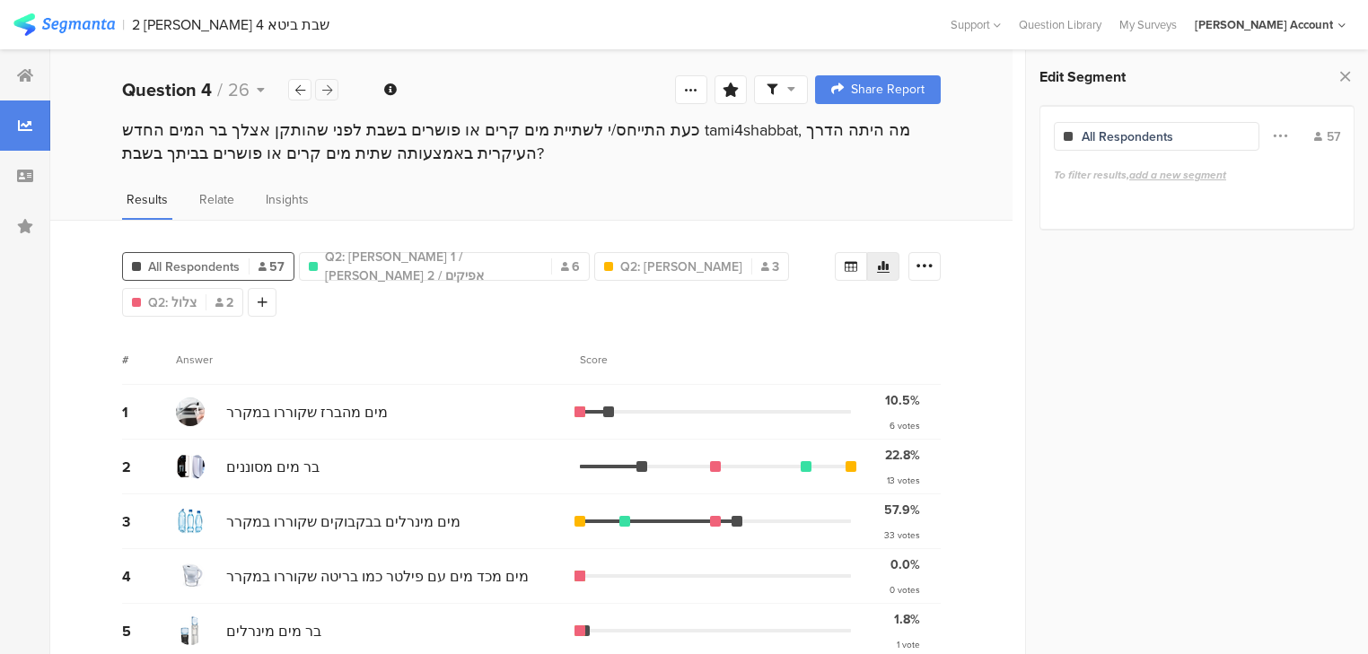
click at [332, 89] on div at bounding box center [326, 90] width 23 height 22
